Goal: Check status: Check status

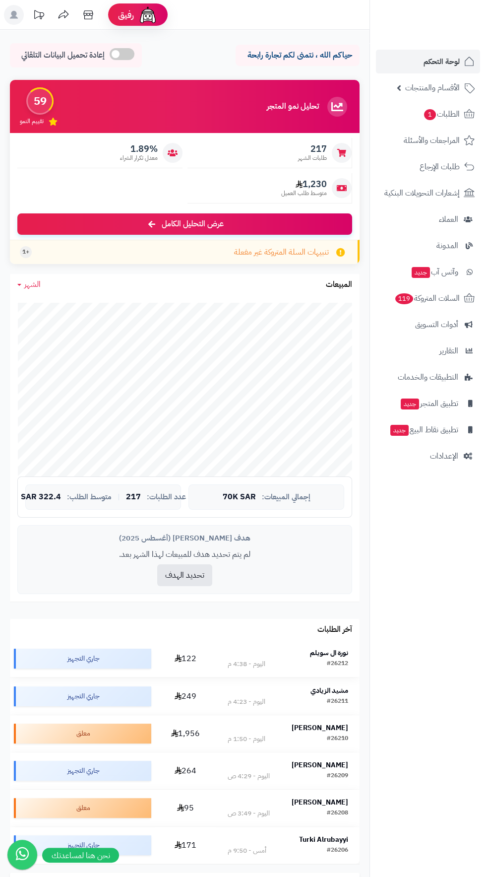
click at [346, 651] on strong "نورة ال سويلم" at bounding box center [329, 653] width 38 height 10
